Goal: Information Seeking & Learning: Find specific fact

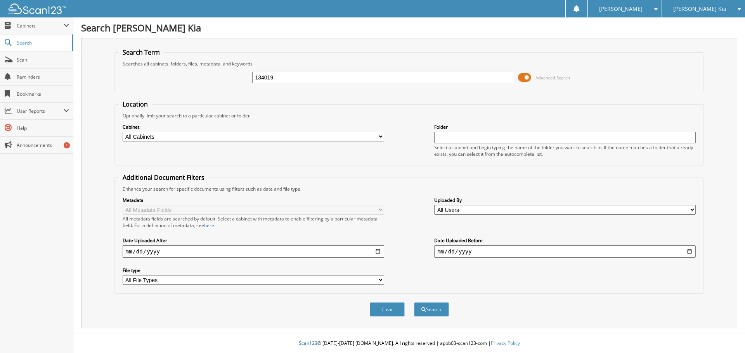
type input "134019"
click at [414, 303] on button "Search" at bounding box center [431, 310] width 35 height 14
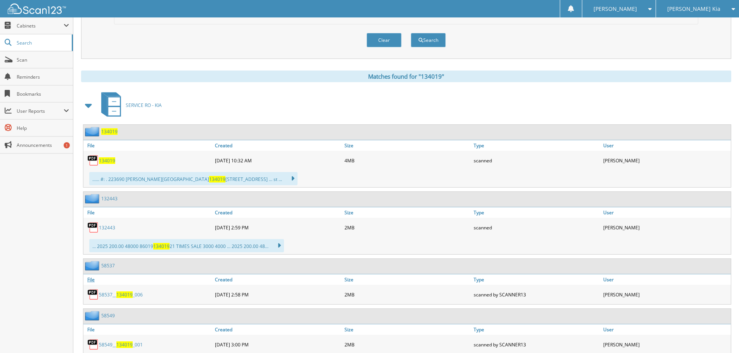
scroll to position [349, 0]
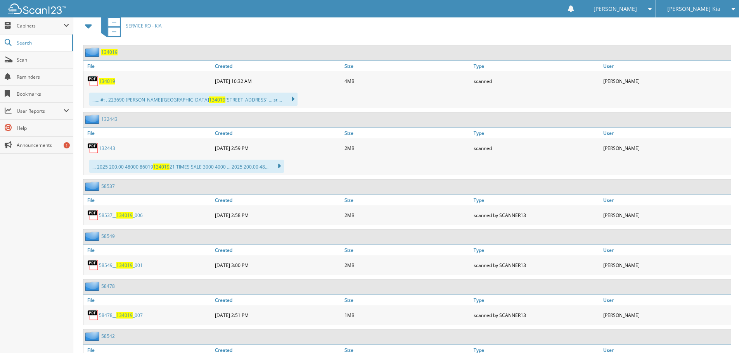
click at [106, 83] on span "134019" at bounding box center [107, 81] width 16 height 7
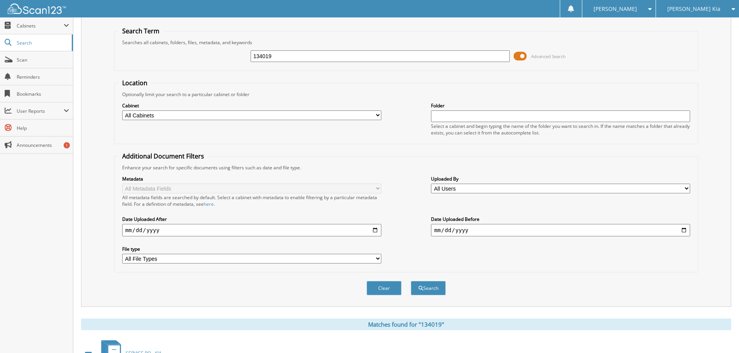
scroll to position [9, 0]
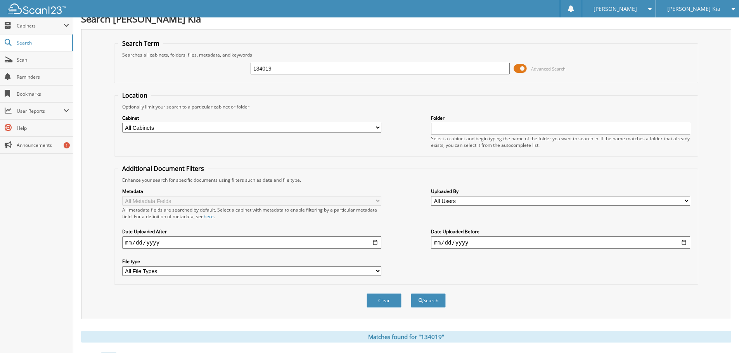
drag, startPoint x: 272, startPoint y: 68, endPoint x: 204, endPoint y: 58, distance: 68.6
click at [204, 58] on div "134019 Advanced Search" at bounding box center [406, 68] width 576 height 21
type input "133105"
click at [411, 294] on button "Search" at bounding box center [428, 301] width 35 height 14
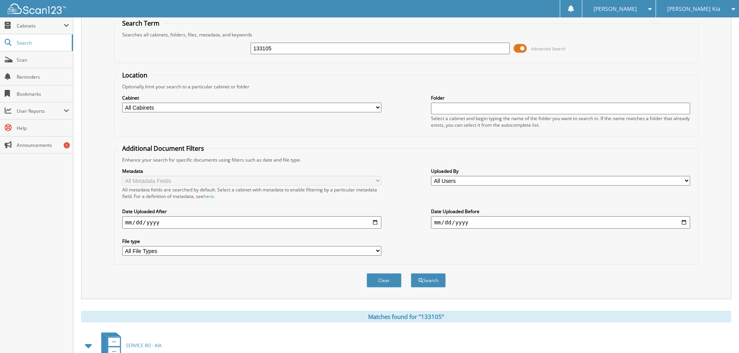
scroll to position [116, 0]
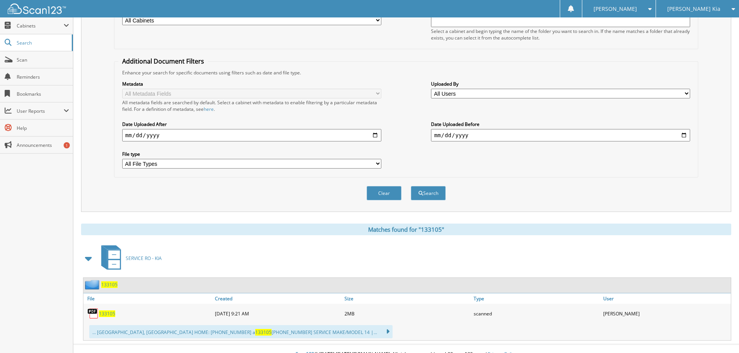
click at [104, 312] on span "133105" at bounding box center [107, 314] width 16 height 7
